Goal: Communication & Community: Answer question/provide support

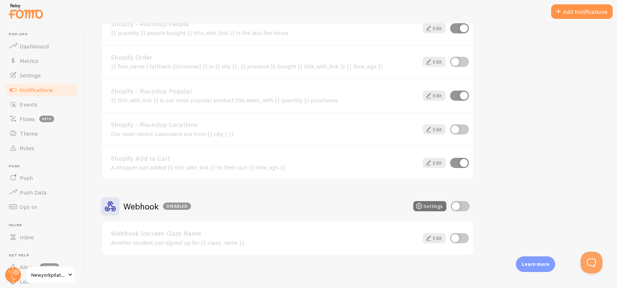
scroll to position [739, 0]
click at [458, 204] on input "checkbox" at bounding box center [459, 206] width 19 height 10
checkbox input "true"
click at [433, 201] on button "Settings" at bounding box center [429, 206] width 33 height 10
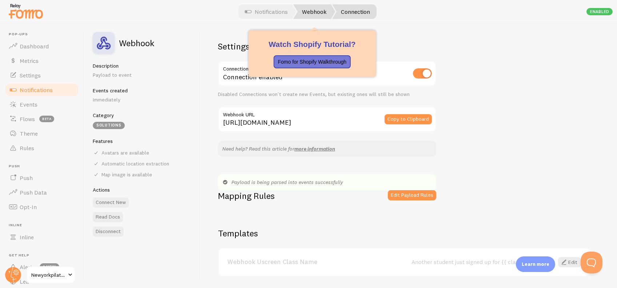
click at [321, 13] on link "Webhook" at bounding box center [314, 11] width 42 height 15
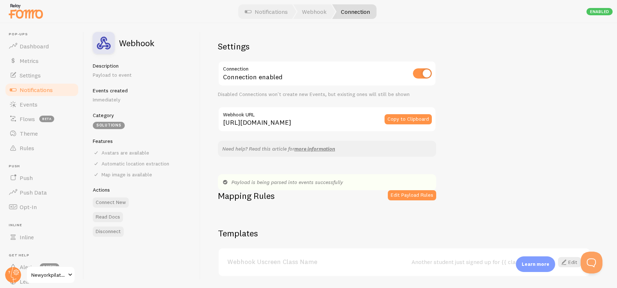
click at [351, 10] on link "Connection" at bounding box center [354, 11] width 44 height 15
click at [53, 92] on link "Notifications" at bounding box center [41, 90] width 75 height 15
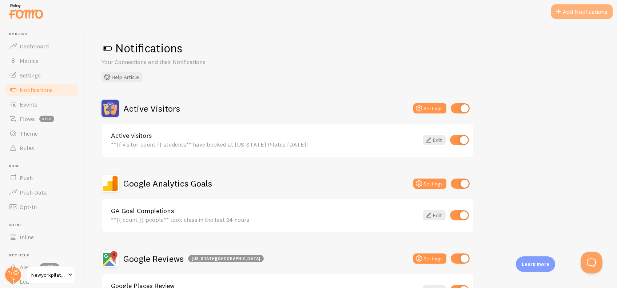
click at [568, 12] on button "Add Notifications" at bounding box center [581, 11] width 61 height 15
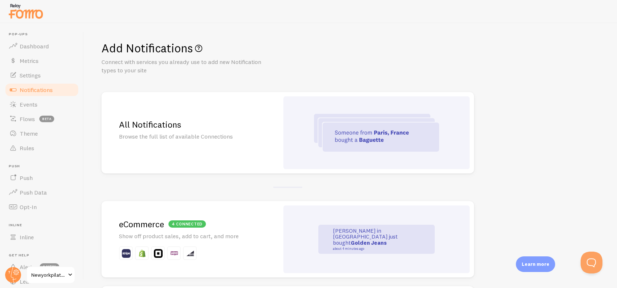
click at [218, 123] on h2 "All Notifications" at bounding box center [190, 124] width 143 height 11
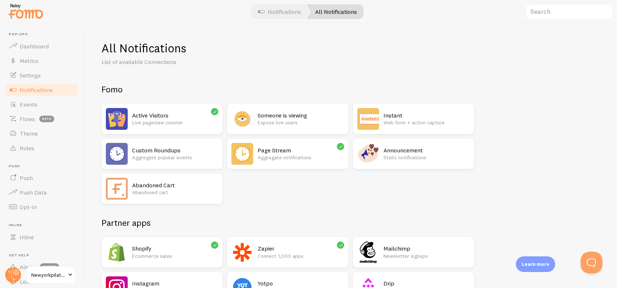
scroll to position [1195, 0]
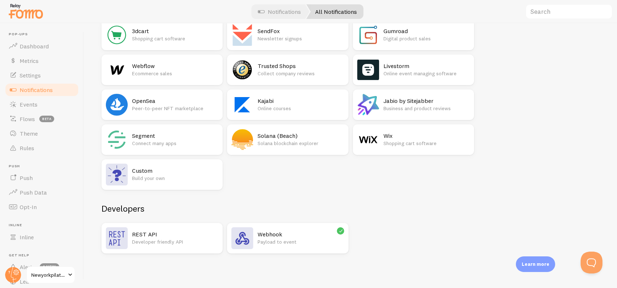
click at [271, 237] on h2 "Webhook" at bounding box center [300, 235] width 86 height 8
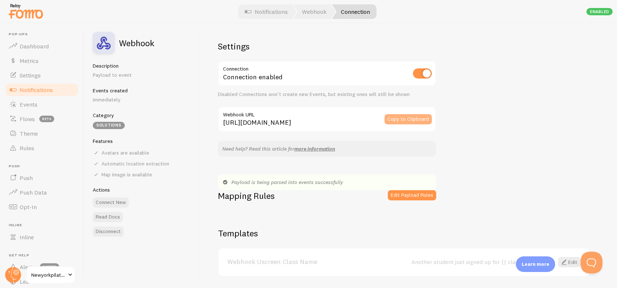
click at [409, 116] on button "Copy to Clipboard" at bounding box center [407, 119] width 47 height 10
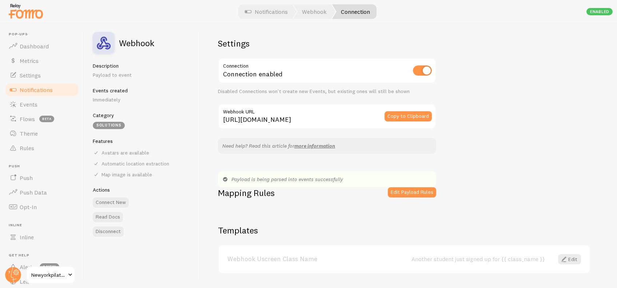
scroll to position [1, 0]
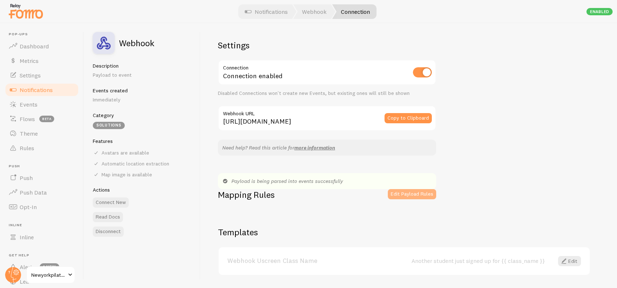
click at [396, 190] on button "Edit Payload Rules" at bounding box center [412, 194] width 48 height 10
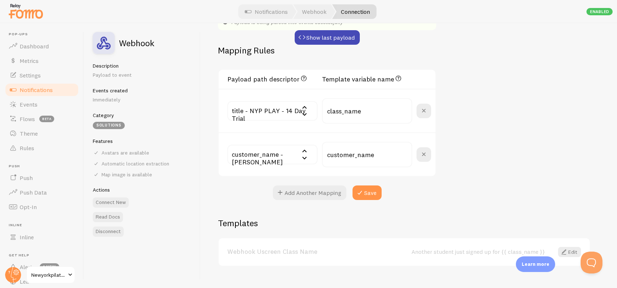
scroll to position [159, 0]
click at [301, 192] on button "Add Another Mapping" at bounding box center [309, 193] width 73 height 15
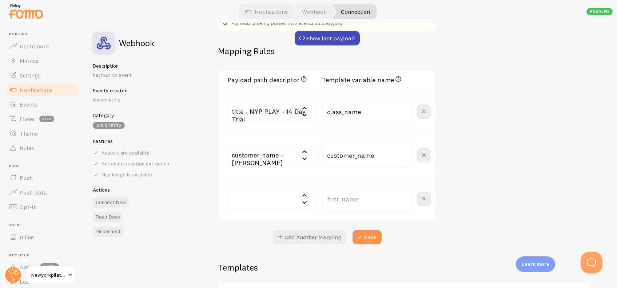
click at [260, 199] on input "text" at bounding box center [272, 199] width 90 height 20
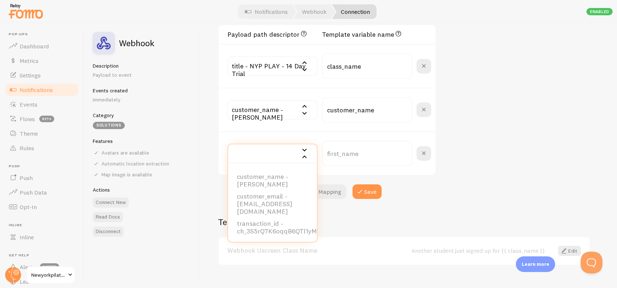
scroll to position [0, 0]
click at [419, 88] on div "customer_name - christine carello id - 48091758 event - order_paid title - NYP …" at bounding box center [327, 110] width 217 height 44
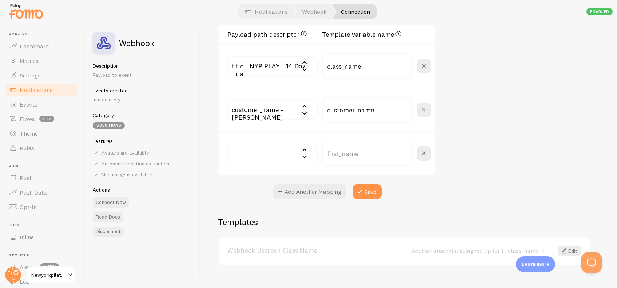
click at [450, 87] on div "Settings Connection Connection enabled Disabled Connections won't create new Ev…" at bounding box center [408, 155] width 416 height 265
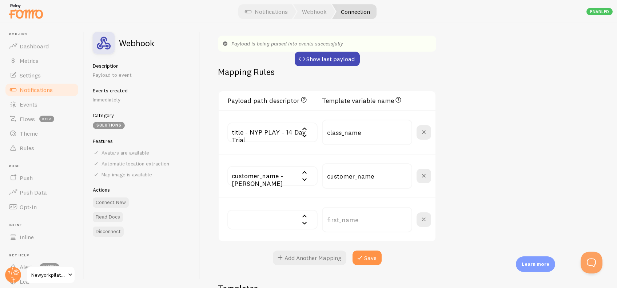
scroll to position [138, 0]
click at [35, 92] on span "Notifications" at bounding box center [36, 89] width 33 height 7
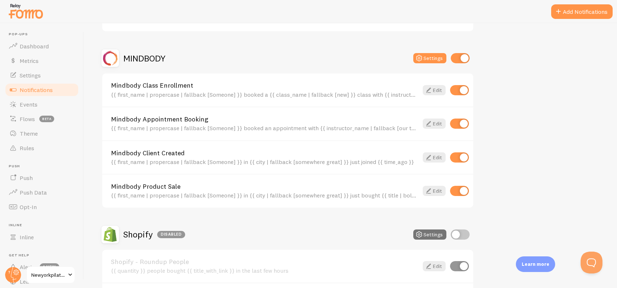
scroll to position [501, 0]
click at [253, 95] on div "{{ first_name | propercase | fallback [Someone] }} booked a {{ class_name | fal…" at bounding box center [264, 94] width 307 height 7
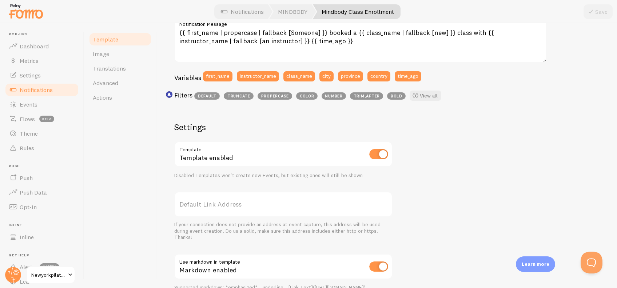
scroll to position [255, 0]
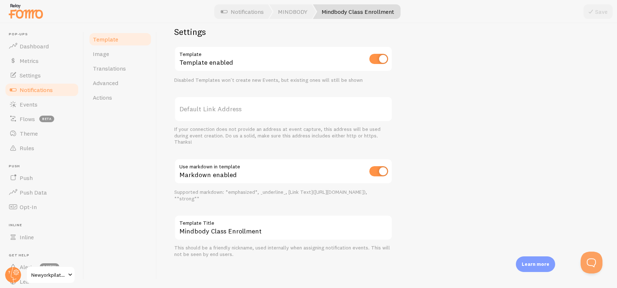
click at [243, 223] on label "Template Title" at bounding box center [283, 221] width 218 height 12
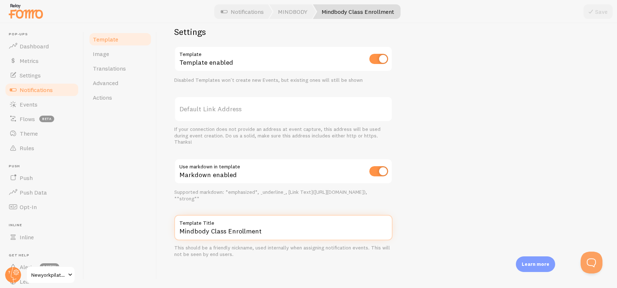
click at [243, 223] on input "Mindbody Class Enrollment" at bounding box center [283, 227] width 218 height 25
click at [234, 228] on input "Mindbody Class Enrollment" at bounding box center [283, 227] width 218 height 25
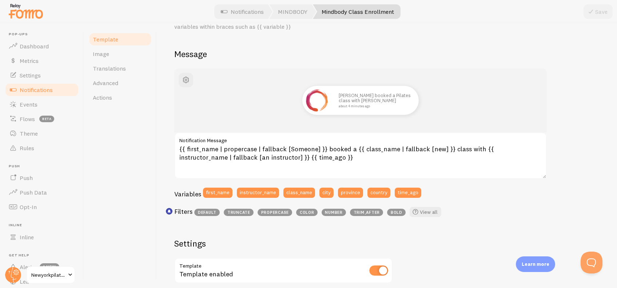
scroll to position [0, 0]
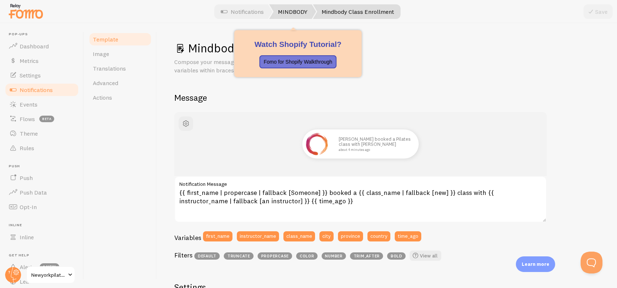
click at [292, 8] on link "MINDBODY" at bounding box center [292, 11] width 47 height 15
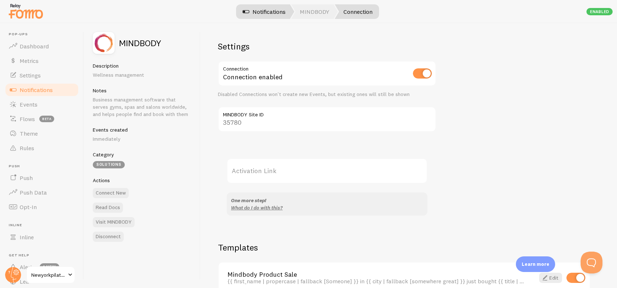
click at [242, 9] on span at bounding box center [245, 11] width 9 height 9
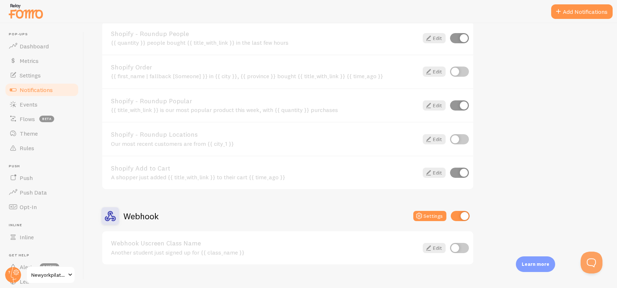
scroll to position [739, 0]
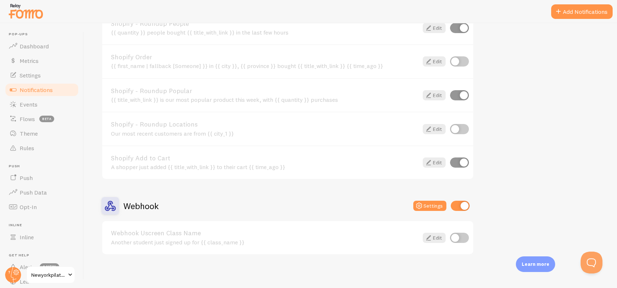
click at [251, 241] on div "Another student just signed up for {{ class_name }}" at bounding box center [264, 242] width 307 height 7
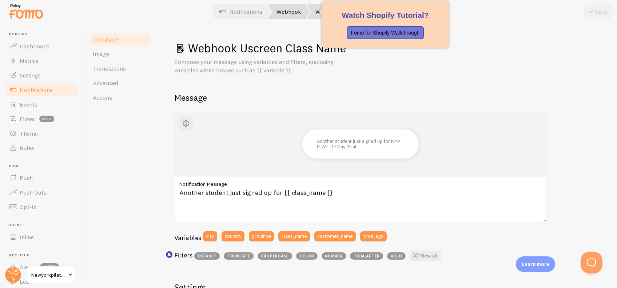
click at [291, 12] on link "Webhook" at bounding box center [289, 11] width 42 height 15
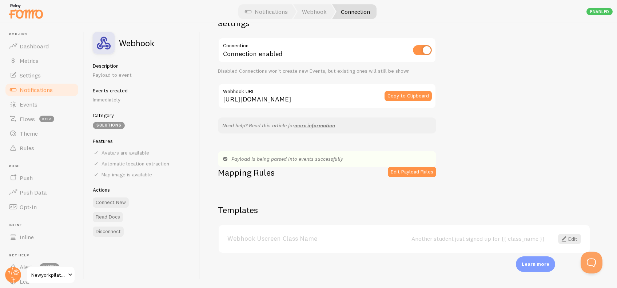
scroll to position [23, 0]
click at [233, 209] on h2 "Templates" at bounding box center [404, 209] width 372 height 11
click at [255, 212] on h2 "Templates" at bounding box center [404, 209] width 372 height 11
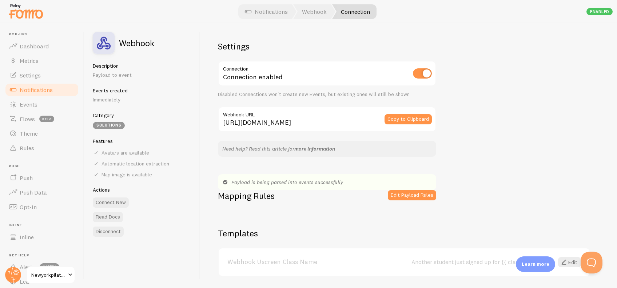
scroll to position [0, 0]
click at [117, 201] on button "Connect New" at bounding box center [111, 202] width 36 height 10
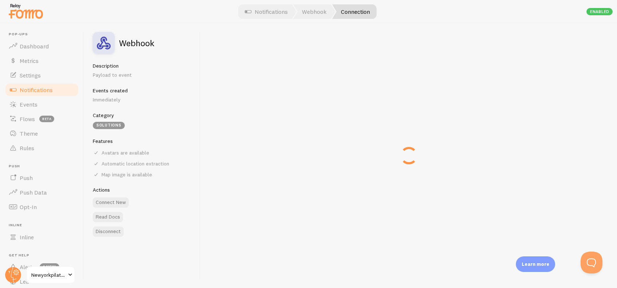
type input "https://api.fomo.com/api/v1/applications/3IKo7FboBasFzSXM2_aSeQ/webhooks/custom…"
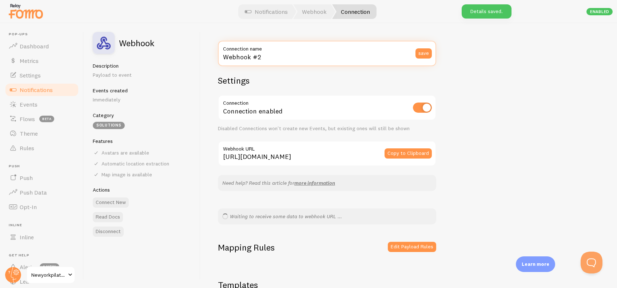
click at [316, 53] on input "Webhook #2" at bounding box center [327, 53] width 218 height 25
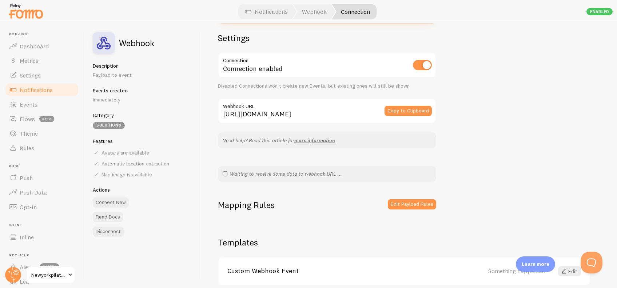
scroll to position [43, 0]
type input "Mindbody Webhook"
click at [333, 112] on input "https://api.fomo.com/api/v1/applications/3IKo7FboBasFzSXM2_aSeQ/webhooks/custom…" at bounding box center [327, 110] width 218 height 25
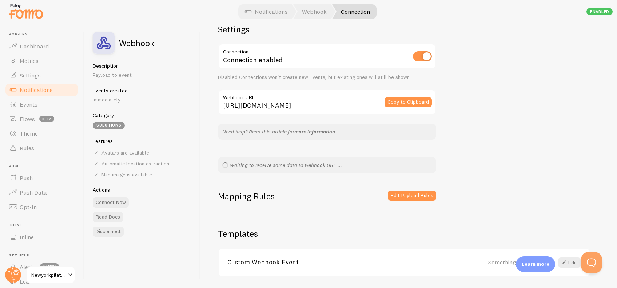
scroll to position [75, 0]
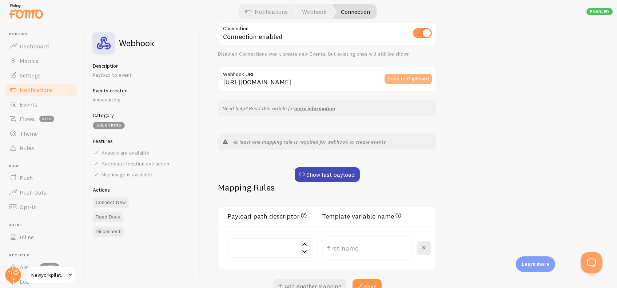
click at [395, 76] on button "Copy to Clipboard" at bounding box center [407, 79] width 47 height 10
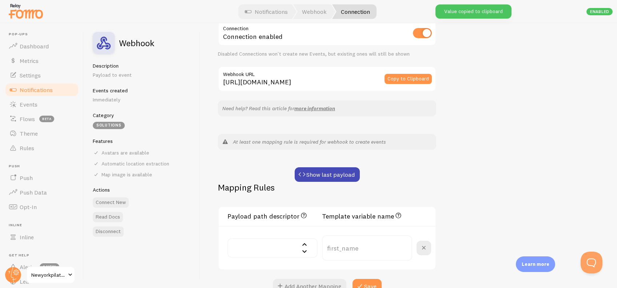
click at [486, 85] on div "Mindbody Webhook Connection name save Settings Connection Connection enabled Di…" at bounding box center [408, 155] width 416 height 265
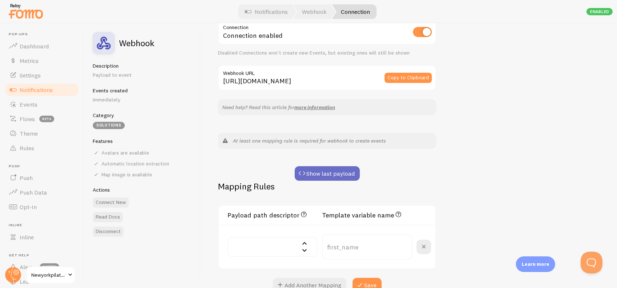
scroll to position [103, 0]
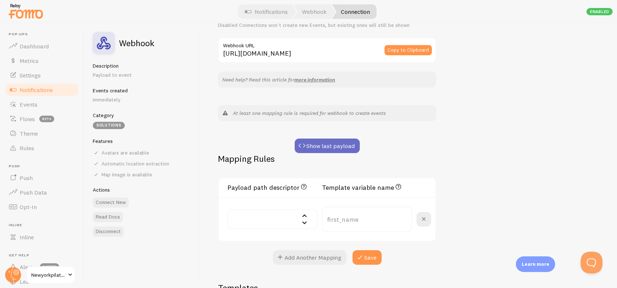
click at [326, 143] on button "Show last payload" at bounding box center [327, 146] width 65 height 15
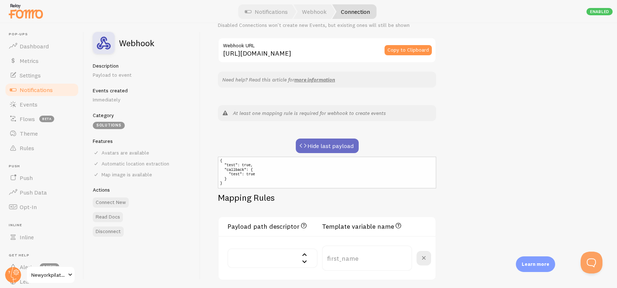
scroll to position [114, 0]
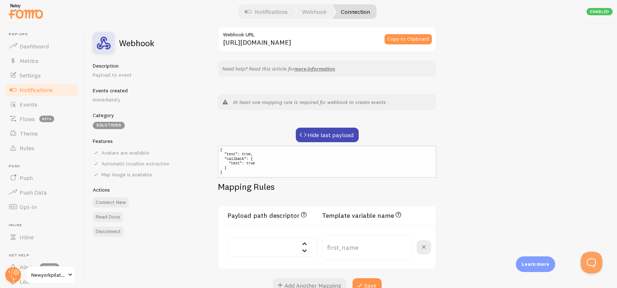
click at [277, 102] on em "At least one mapping rule is required for webhook to create events" at bounding box center [309, 102] width 153 height 7
drag, startPoint x: 277, startPoint y: 102, endPoint x: 270, endPoint y: 127, distance: 26.3
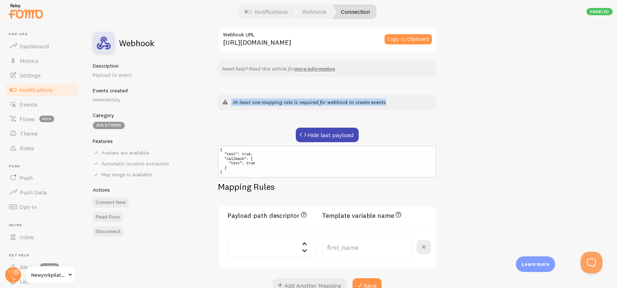
click at [270, 127] on div "Mindbody Webhook Connection name save Settings Connection Connection enabled Di…" at bounding box center [327, 110] width 218 height 366
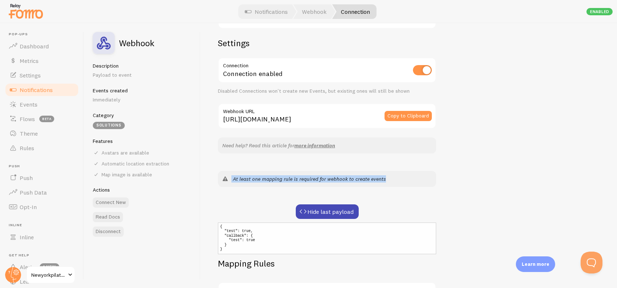
scroll to position [32, 0]
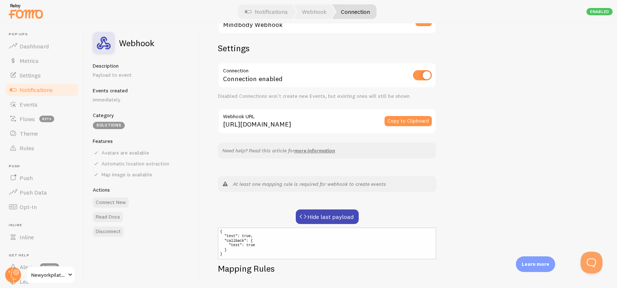
click at [432, 151] on div "Need help? Read this article for more information" at bounding box center [327, 151] width 218 height 16
click at [404, 120] on button "Copy to Clipboard" at bounding box center [407, 121] width 47 height 10
click at [393, 122] on button "Copy to Clipboard" at bounding box center [407, 121] width 47 height 10
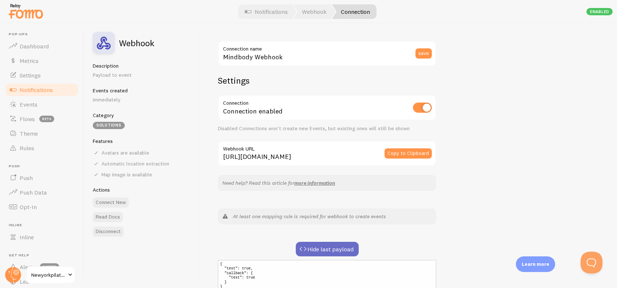
click at [307, 248] on span at bounding box center [302, 249] width 9 height 9
click at [309, 243] on button "Show last payload" at bounding box center [327, 249] width 65 height 15
click at [305, 184] on link "more information" at bounding box center [314, 183] width 41 height 7
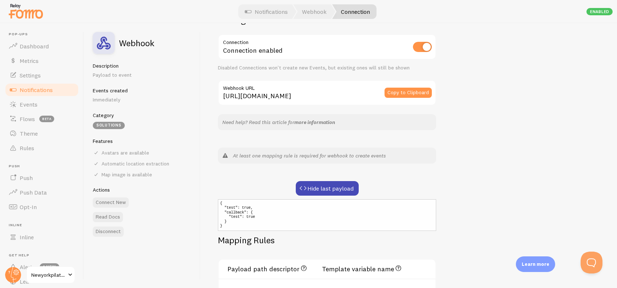
scroll to position [61, 0]
click at [312, 191] on button "Hide last payload" at bounding box center [327, 188] width 63 height 15
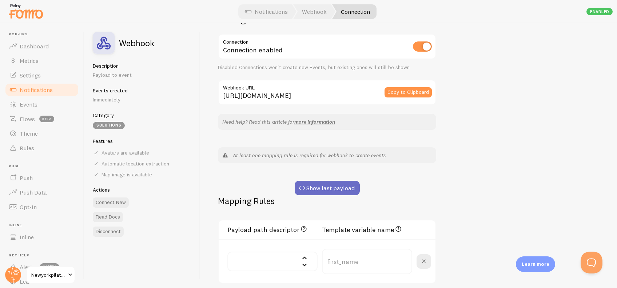
click at [314, 188] on button "Show last payload" at bounding box center [327, 188] width 65 height 15
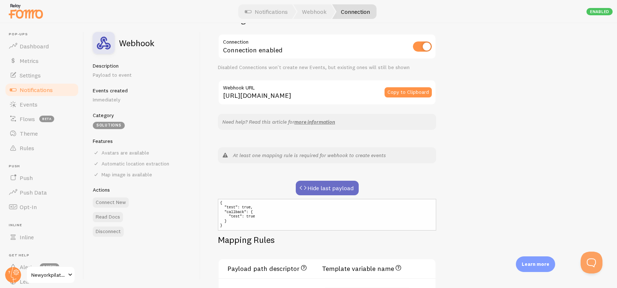
scroll to position [0, 0]
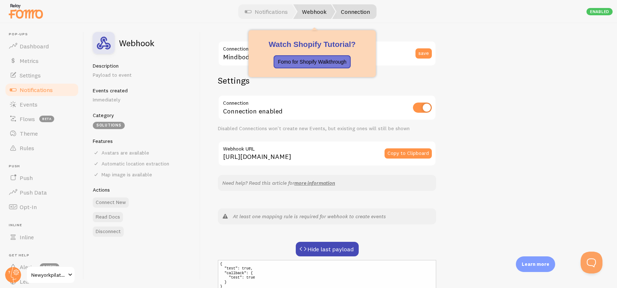
click at [316, 10] on link "Webhook" at bounding box center [314, 11] width 42 height 15
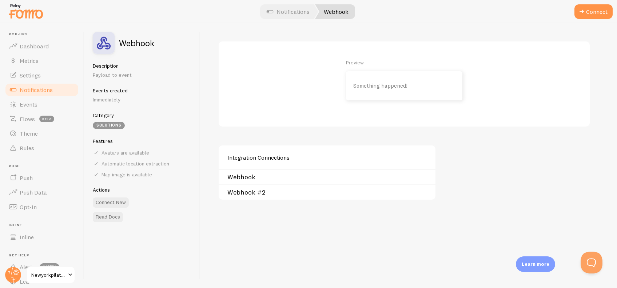
click at [267, 175] on link "Webhook" at bounding box center [329, 177] width 204 height 6
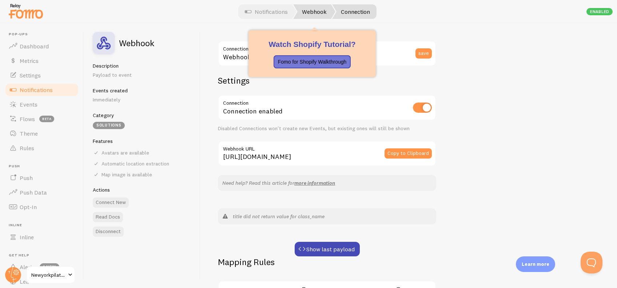
click at [311, 14] on link "Webhook" at bounding box center [314, 11] width 42 height 15
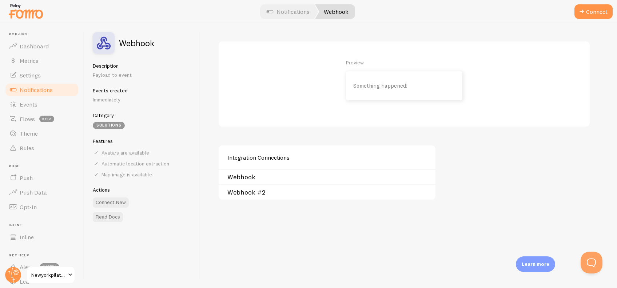
click at [241, 192] on link "Webhook #2" at bounding box center [329, 192] width 204 height 6
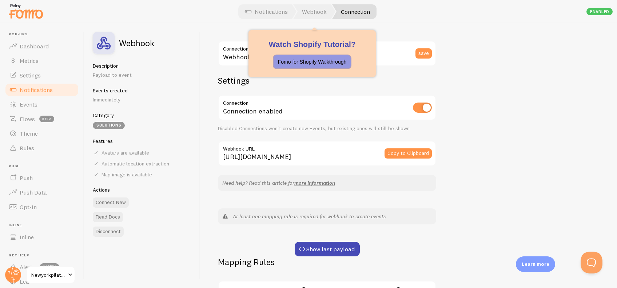
click at [285, 56] on button "Fomo for Shopify Walkthrough" at bounding box center [311, 61] width 77 height 13
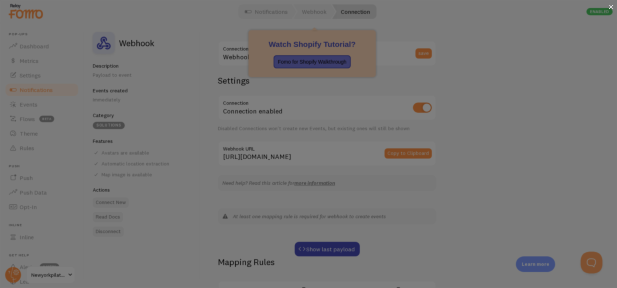
click at [609, 5] on icon at bounding box center [611, 7] width 4 height 4
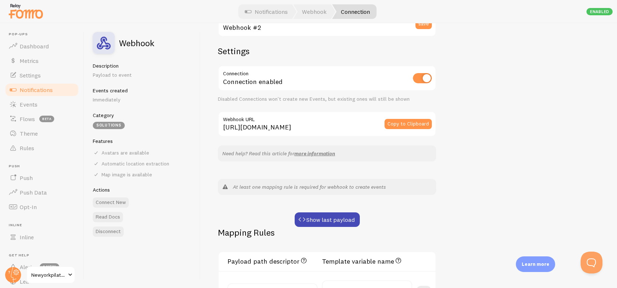
scroll to position [43, 0]
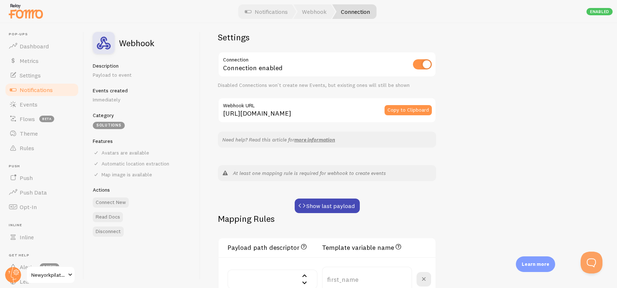
click at [289, 201] on div "Show last payload" at bounding box center [327, 206] width 218 height 15
click at [302, 201] on span at bounding box center [301, 205] width 9 height 9
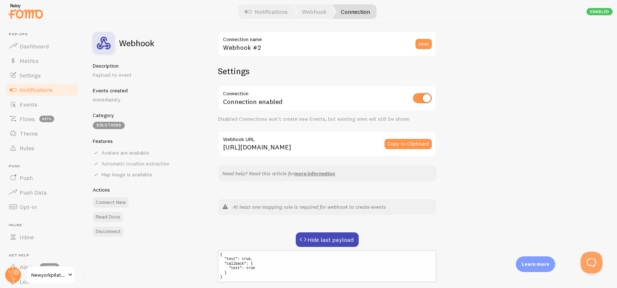
scroll to position [9, 0]
click at [401, 138] on div "Copy to Clipboard" at bounding box center [410, 144] width 52 height 25
click at [398, 141] on button "Copy to Clipboard" at bounding box center [407, 144] width 47 height 10
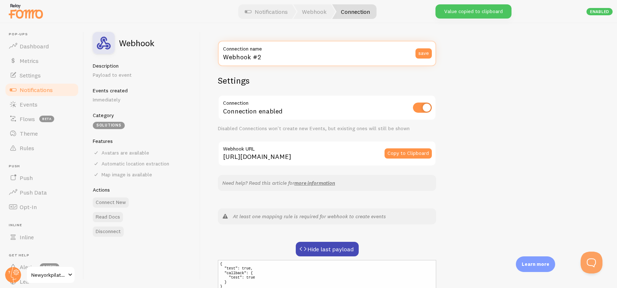
click at [270, 53] on input "Webhook #2" at bounding box center [327, 53] width 218 height 25
type input "W"
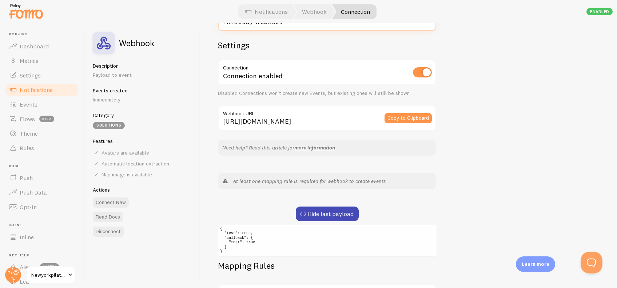
scroll to position [36, 0]
type input "Mindbody Webhook"
click at [417, 115] on button "Copy to Clipboard" at bounding box center [407, 118] width 47 height 10
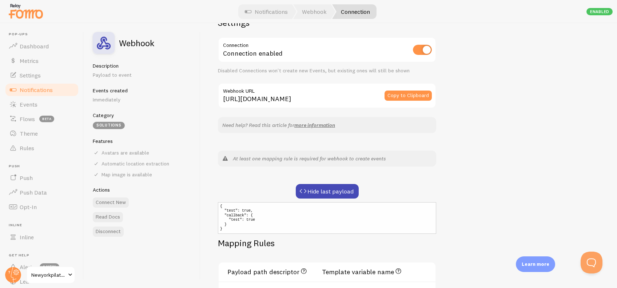
scroll to position [58, 0]
click at [276, 216] on pre "{ "test": true, "callback": { "test": true } }" at bounding box center [327, 218] width 218 height 32
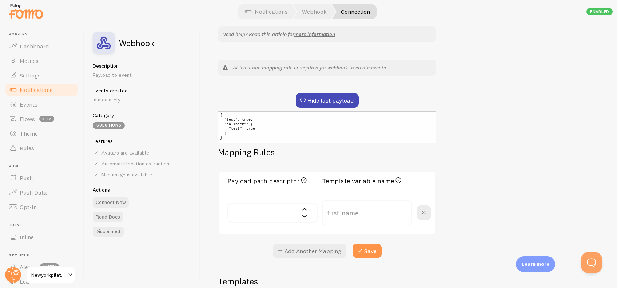
scroll to position [168, 0]
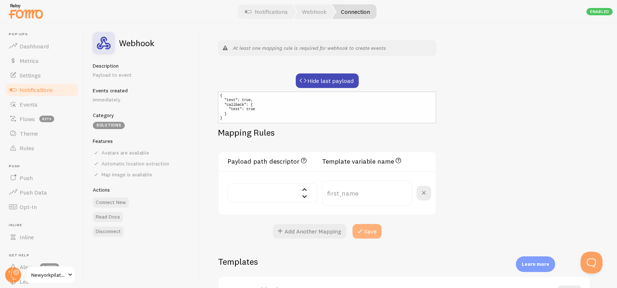
click at [372, 227] on button "Save" at bounding box center [366, 231] width 29 height 15
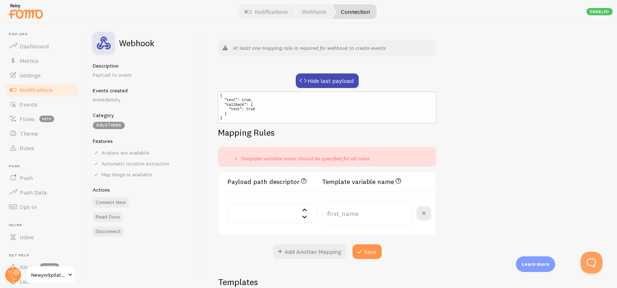
click at [46, 90] on span "Notifications" at bounding box center [36, 89] width 33 height 7
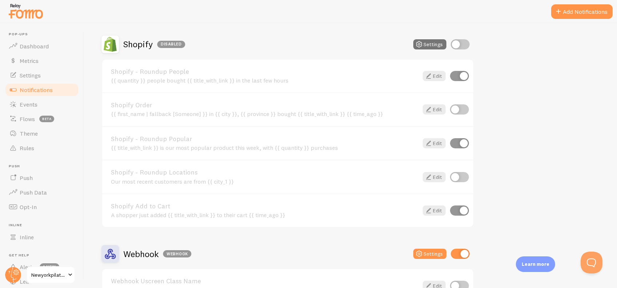
scroll to position [814, 0]
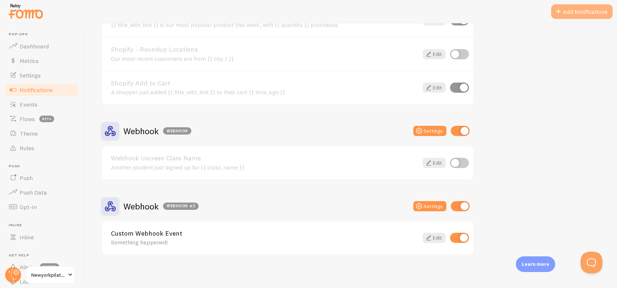
click at [578, 16] on button "Add Notifications" at bounding box center [581, 11] width 61 height 15
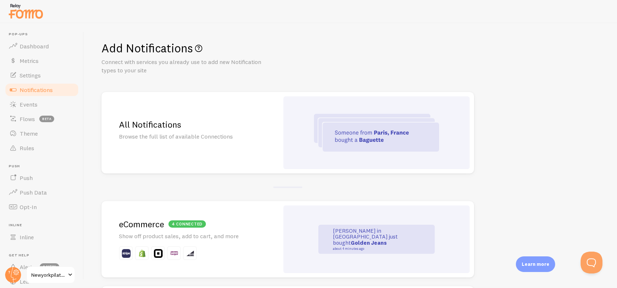
click at [224, 109] on div "All Notifications Browse the full list of available Connections" at bounding box center [189, 132] width 177 height 81
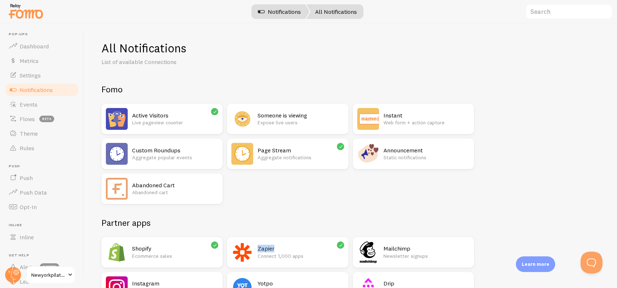
click at [282, 8] on link "Notifications" at bounding box center [279, 11] width 60 height 15
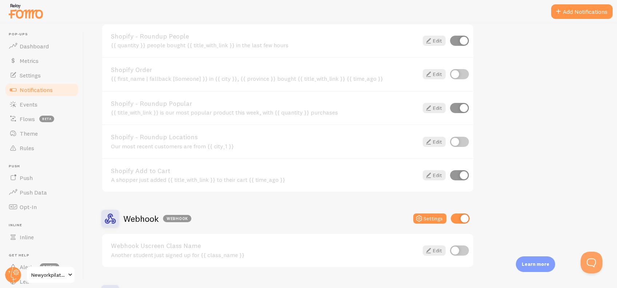
scroll to position [814, 0]
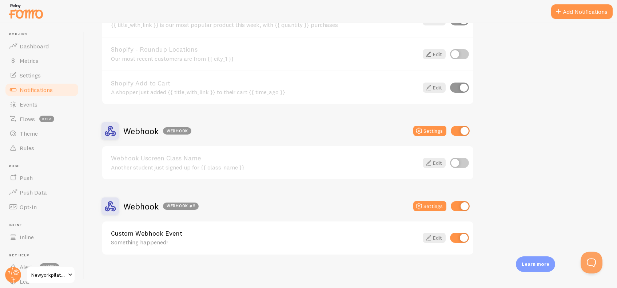
click at [457, 130] on input "checkbox" at bounding box center [459, 131] width 19 height 10
checkbox input "false"
click at [584, 259] on button "Open Beacon popover" at bounding box center [590, 261] width 22 height 22
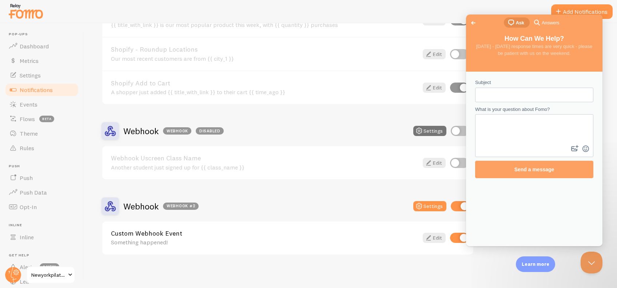
scroll to position [0, 0]
click at [470, 20] on span "Go back" at bounding box center [473, 23] width 9 height 9
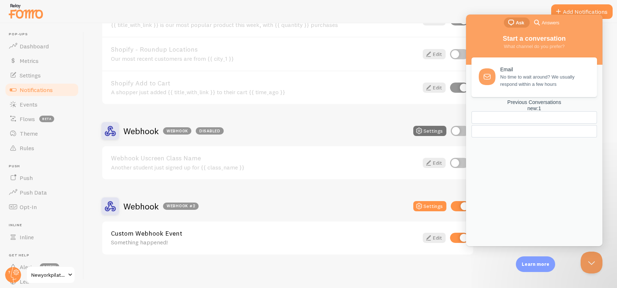
click at [504, 137] on div at bounding box center [533, 124] width 125 height 26
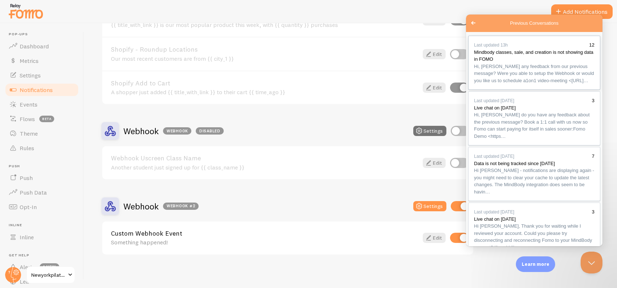
click at [514, 83] on span "Hi, Mike any feedback from our previous message? Were you able to setup the Web…" at bounding box center [534, 74] width 120 height 20
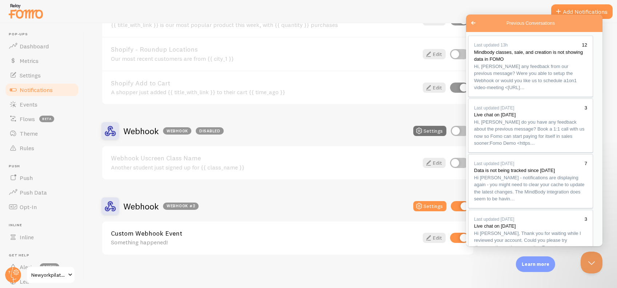
scroll to position [755, 0]
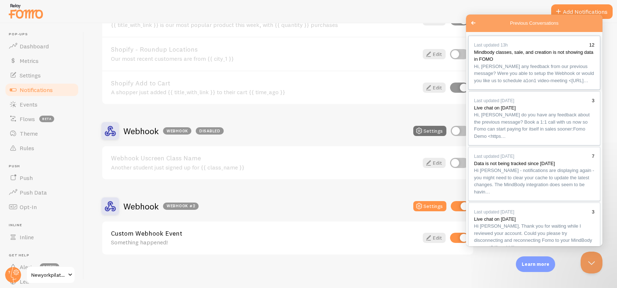
click at [523, 83] on span "Hi, Mike any feedback from our previous message? Were you able to setup the Web…" at bounding box center [534, 74] width 120 height 20
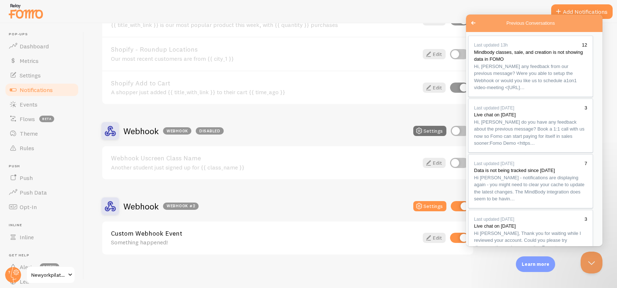
type textarea "Hello Elias, I am in the process of finalizing the setup which should be done i…"
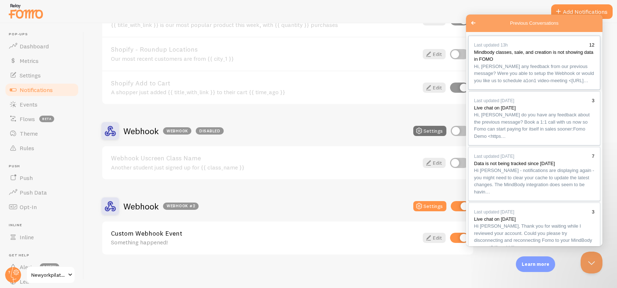
click at [531, 82] on span "Hi, Mike any feedback from our previous message? Were you able to setup the Web…" at bounding box center [534, 74] width 120 height 20
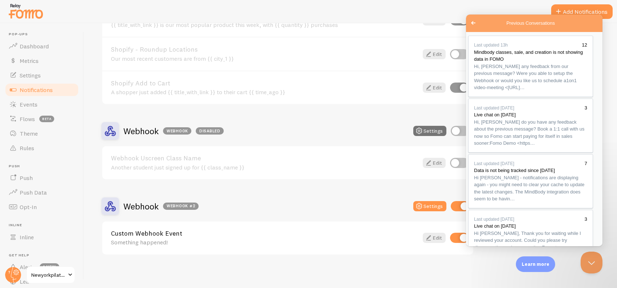
drag, startPoint x: 526, startPoint y: 197, endPoint x: 571, endPoint y: 183, distance: 47.3
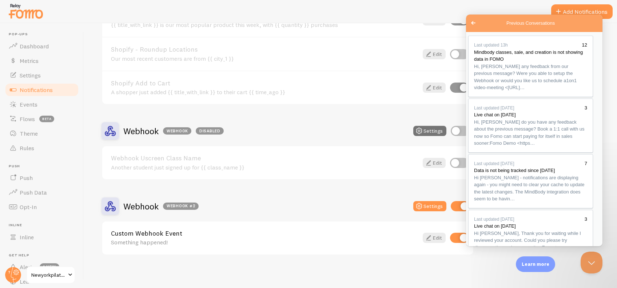
type textarea "Hello Elias, I am in the process of finalizing the setup for the Webhook. Is th…"
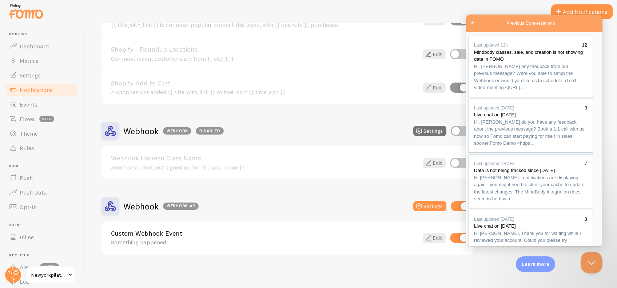
scroll to position [407, 0]
drag, startPoint x: 493, startPoint y: 116, endPoint x: 498, endPoint y: 124, distance: 9.3
copy div "webhooks into your registration flow on Mindbody"
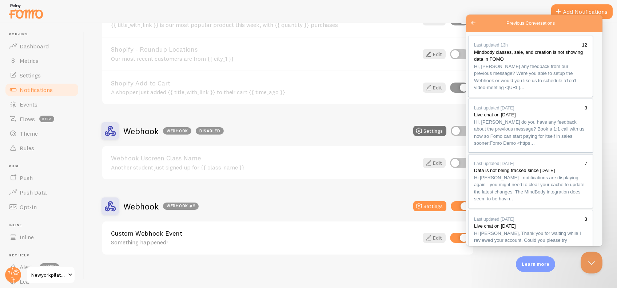
click at [356, 71] on div "Shopify Add to Cart A shopper just added {{ title_with_link }} to their cart {{…" at bounding box center [287, 88] width 371 height 34
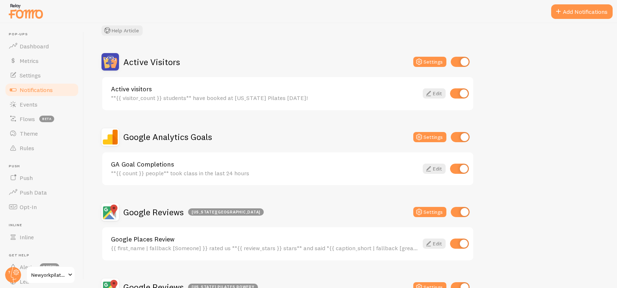
scroll to position [48, 0]
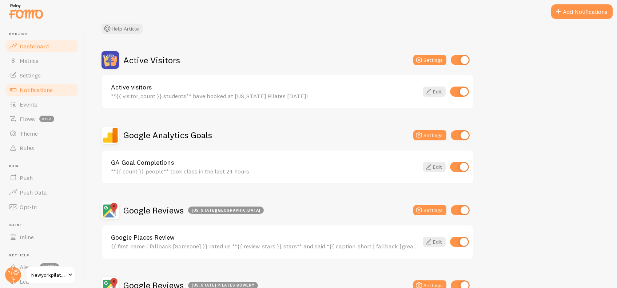
click at [46, 44] on span "Dashboard" at bounding box center [34, 46] width 29 height 7
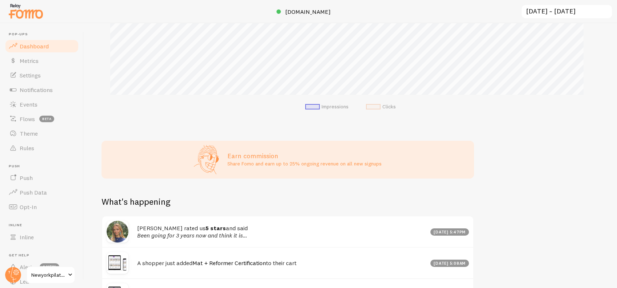
scroll to position [242, 0]
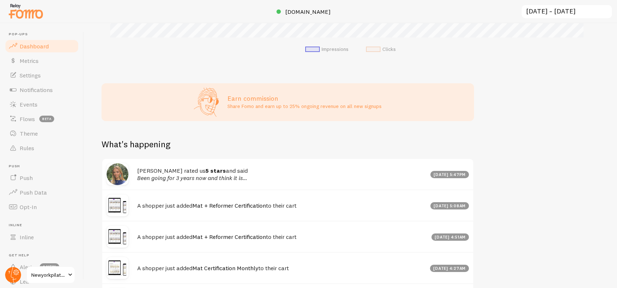
click at [17, 276] on circle at bounding box center [13, 275] width 16 height 16
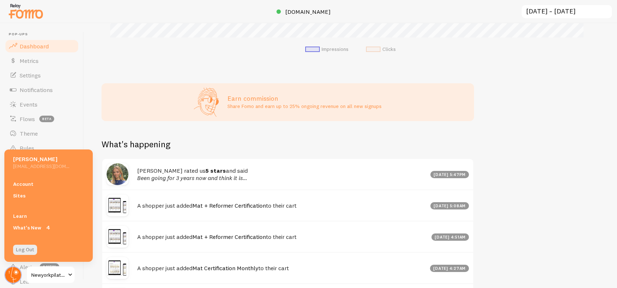
click at [17, 276] on circle at bounding box center [13, 275] width 16 height 16
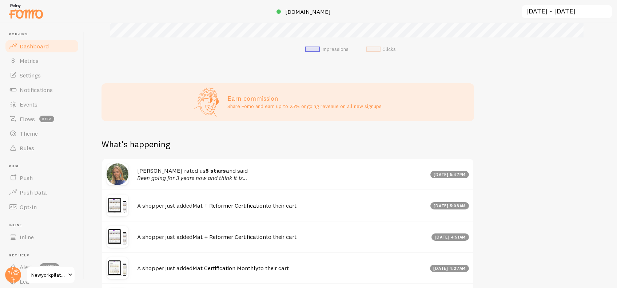
click at [50, 282] on link "Newyorkpilates" at bounding box center [50, 274] width 49 height 17
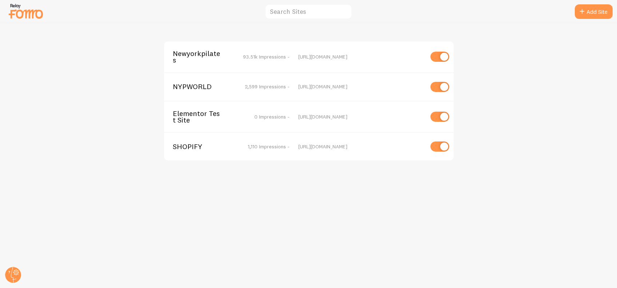
click at [244, 52] on div "Newyorkpilates 93.51k Impressions -" at bounding box center [231, 56] width 117 height 13
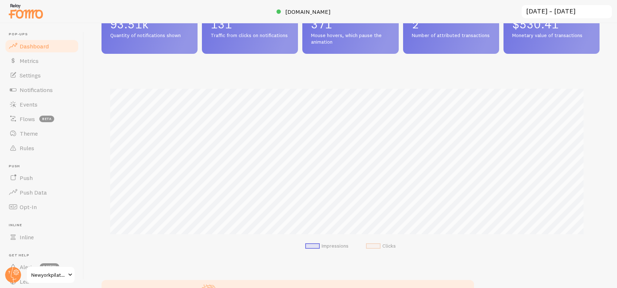
scroll to position [48, 0]
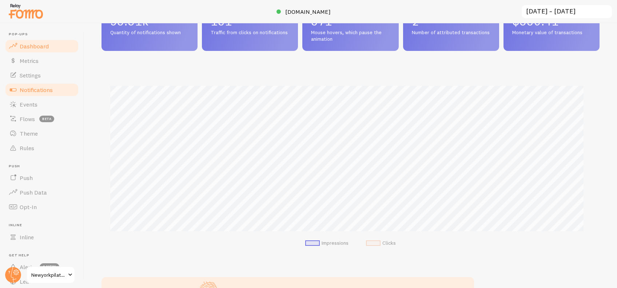
click at [26, 87] on span "Notifications" at bounding box center [36, 89] width 33 height 7
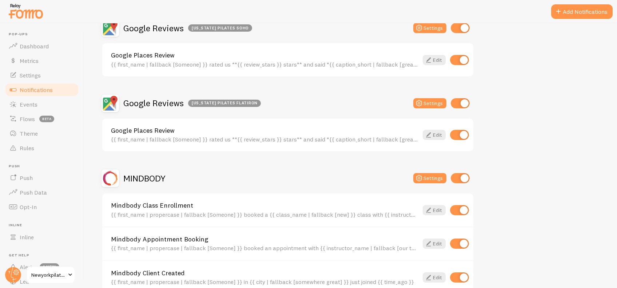
scroll to position [388, 0]
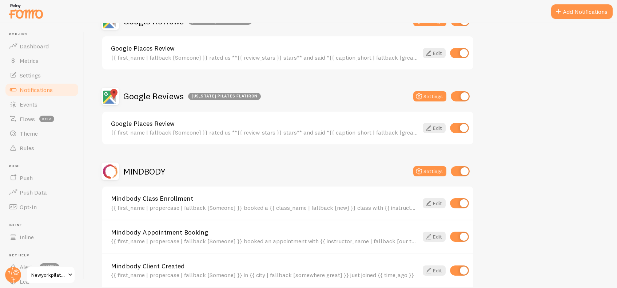
click at [601, 269] on div "Notifications Your Connections and their Notifications Help Article Active Visi…" at bounding box center [350, 155] width 533 height 265
click at [584, 267] on button "Open Beacon popover" at bounding box center [590, 261] width 22 height 22
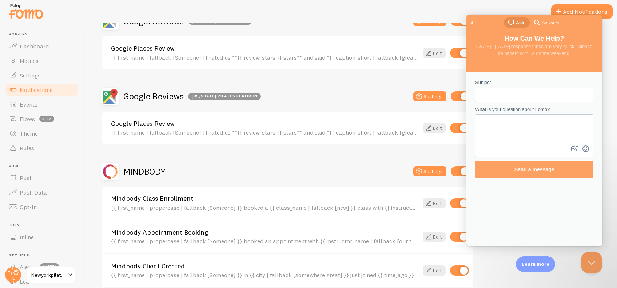
click at [518, 91] on input "Subject" at bounding box center [534, 94] width 107 height 13
click at [470, 18] on link "Go back" at bounding box center [473, 23] width 18 height 10
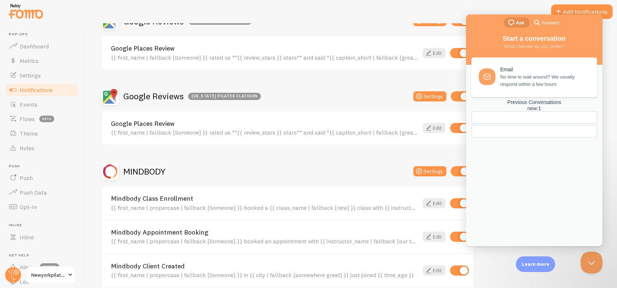
click at [525, 139] on div "Previous Conversations new : 1" at bounding box center [533, 119] width 125 height 40
click at [532, 131] on div at bounding box center [533, 131] width 113 height 0
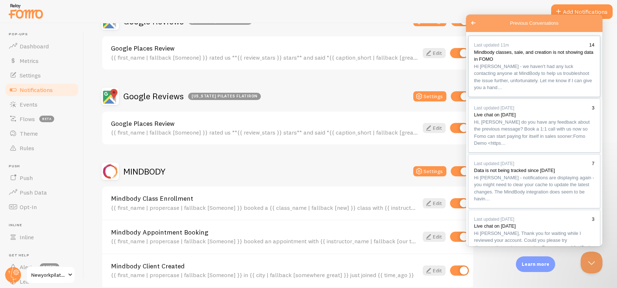
click at [513, 79] on span "Hi Mike - we haven't had any luck contacting anyone at MindBody to help us trou…" at bounding box center [533, 77] width 118 height 27
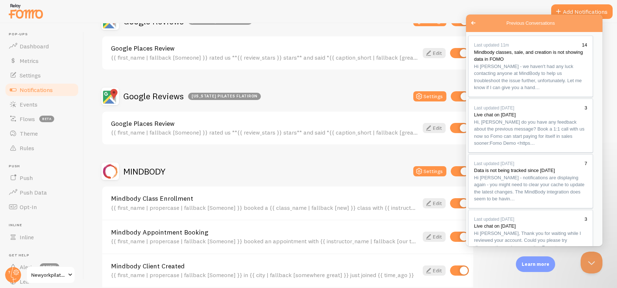
drag, startPoint x: 545, startPoint y: 193, endPoint x: 516, endPoint y: 193, distance: 29.1
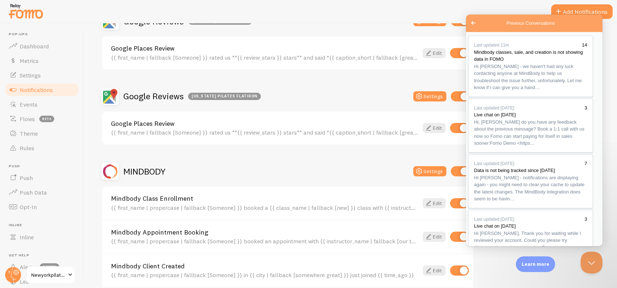
paste textarea "https://clients.mindbodyonline.com/app/support"
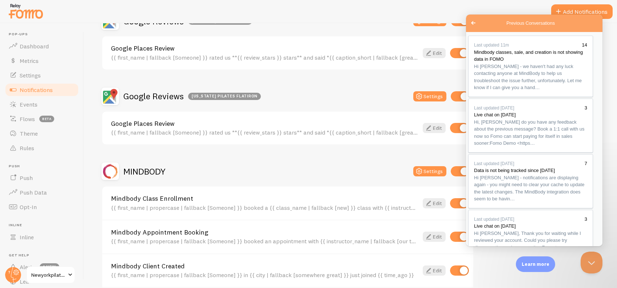
drag, startPoint x: 509, startPoint y: 166, endPoint x: 538, endPoint y: 172, distance: 29.4
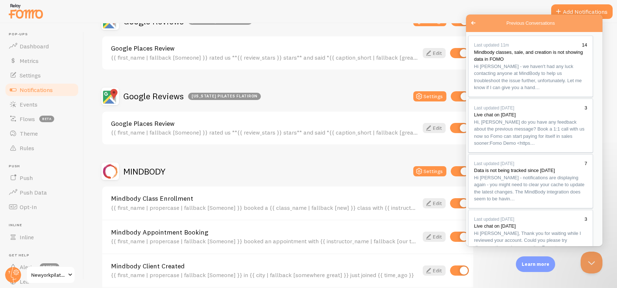
drag, startPoint x: 537, startPoint y: 176, endPoint x: 533, endPoint y: 177, distance: 4.3
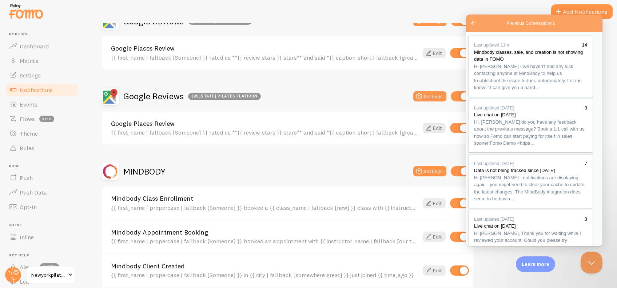
type textarea "Okay, I will let you know by tomorrow. Typically, when I've submitted a request…"
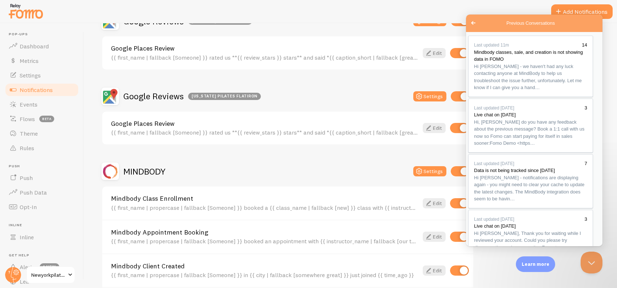
scroll to position [830, 0]
click at [592, 267] on button "Close Beacon popover" at bounding box center [590, 261] width 22 height 22
